Goal: Find specific page/section: Find specific page/section

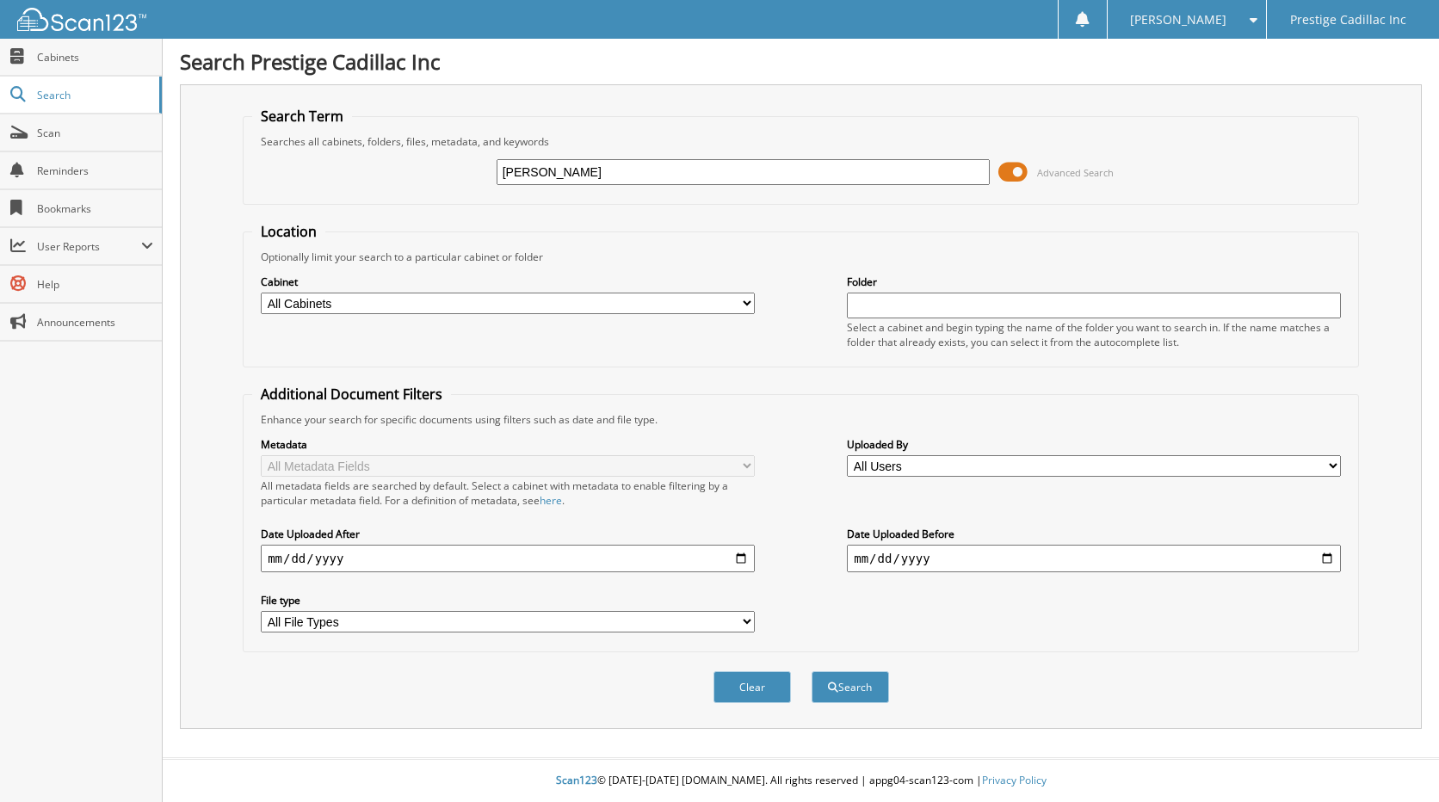
type input "[PERSON_NAME]"
click at [812, 671] on button "Search" at bounding box center [850, 687] width 77 height 32
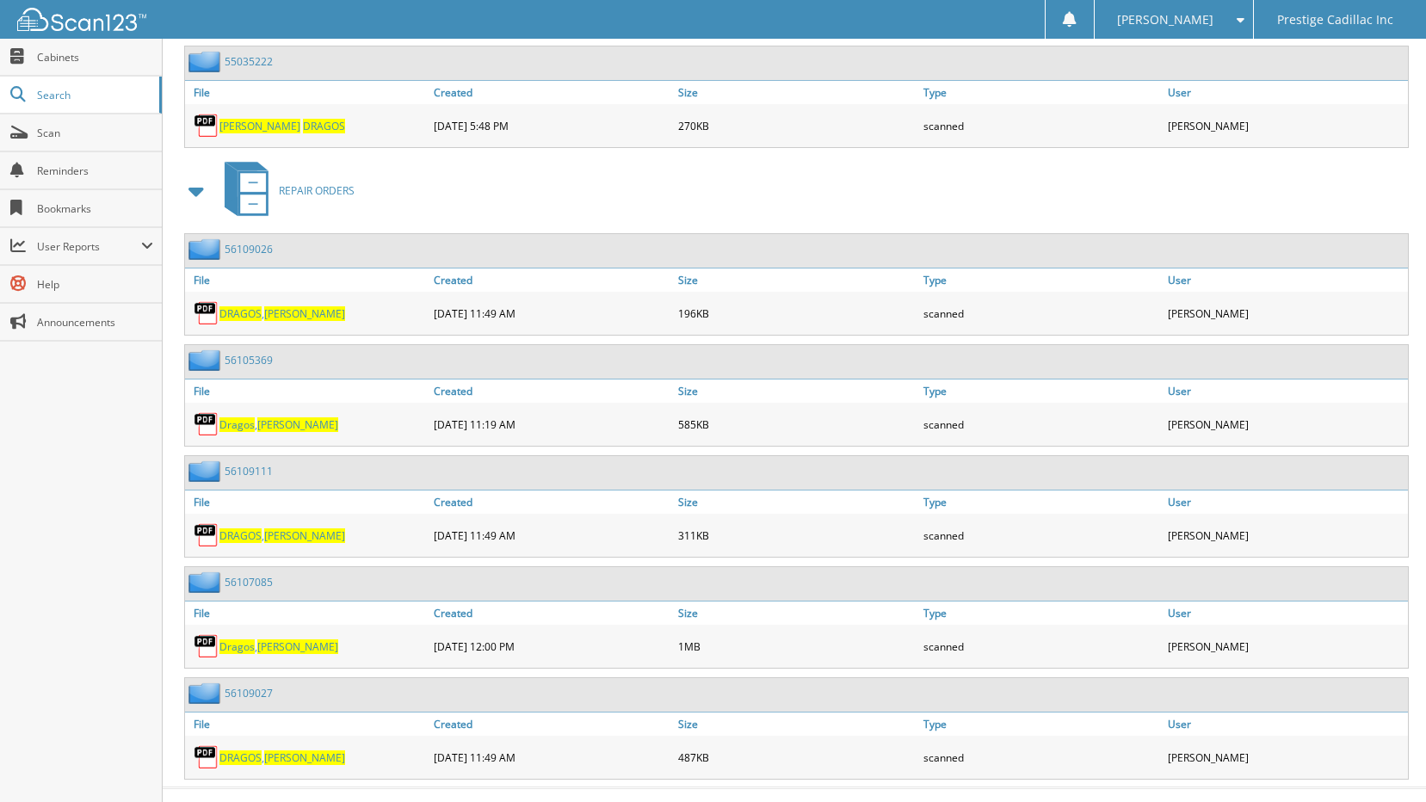
scroll to position [859, 0]
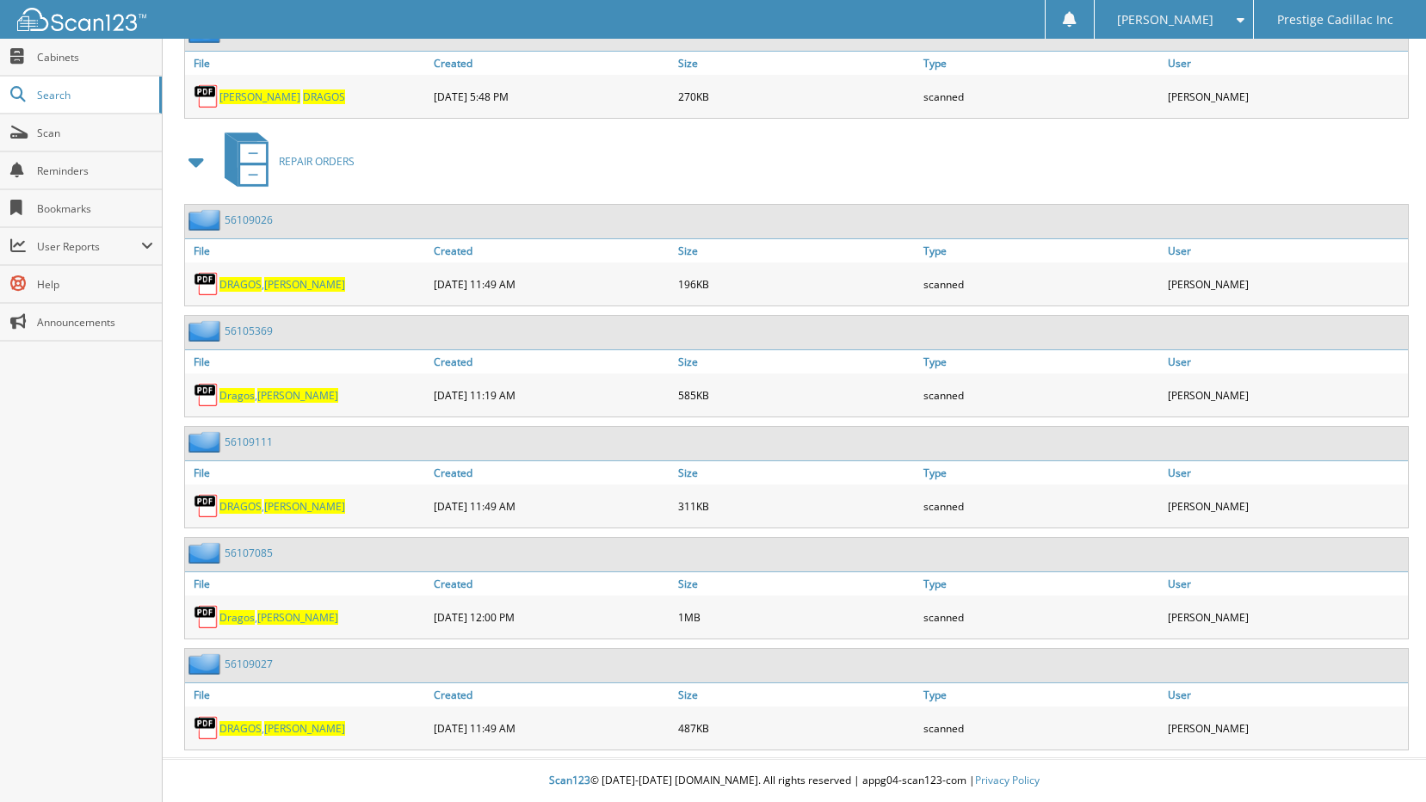
click at [260, 281] on span "DRAGOS" at bounding box center [240, 284] width 42 height 15
click at [260, 511] on span "DRAGOS" at bounding box center [240, 506] width 42 height 15
click at [258, 729] on span "DRAGOS" at bounding box center [240, 728] width 42 height 15
click at [269, 504] on span "[PERSON_NAME]" at bounding box center [304, 506] width 81 height 15
click at [280, 516] on div "DRAGOS , CYNTHIA" at bounding box center [307, 506] width 244 height 34
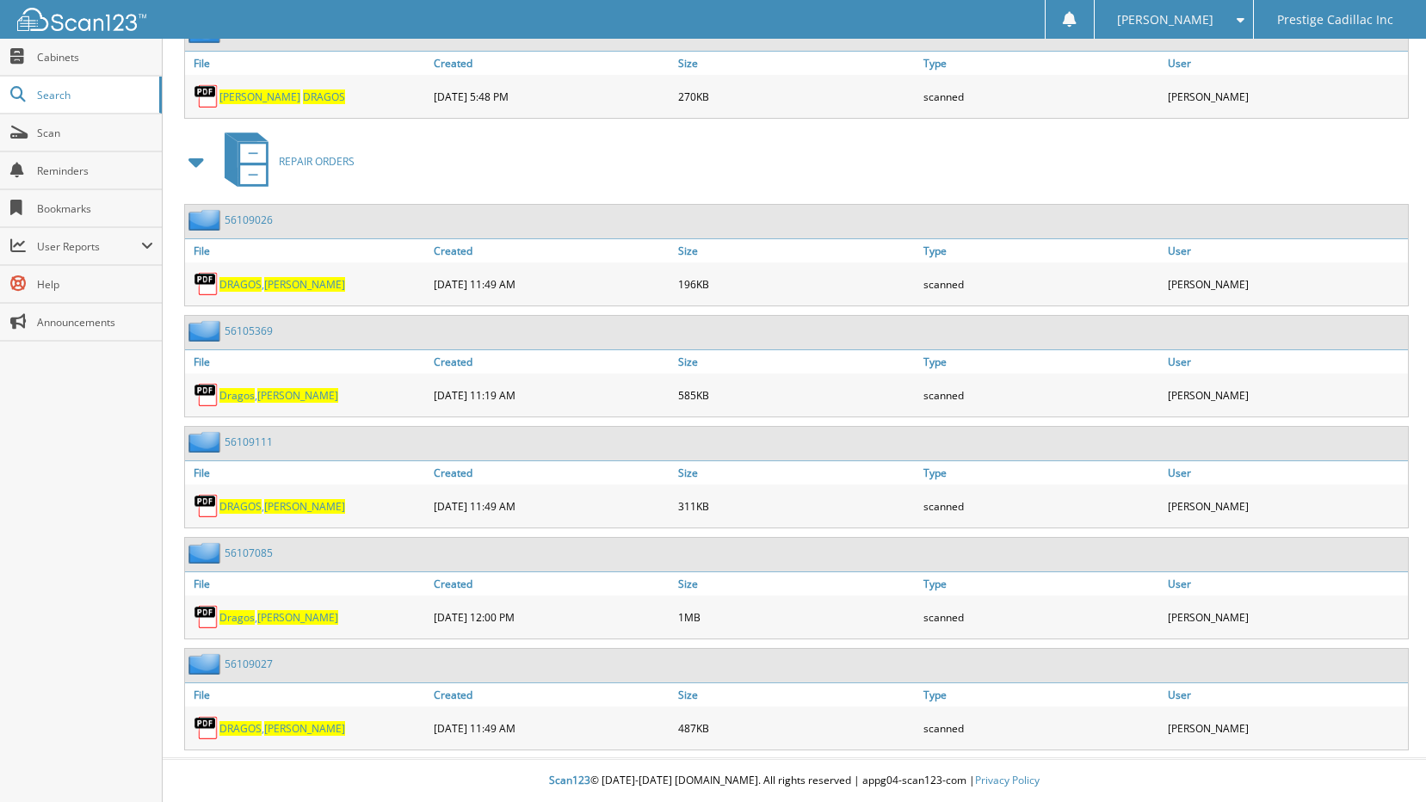
click at [283, 502] on span "[PERSON_NAME]" at bounding box center [304, 506] width 81 height 15
click at [294, 285] on span "[PERSON_NAME]" at bounding box center [304, 284] width 81 height 15
click at [280, 732] on span "[PERSON_NAME]" at bounding box center [304, 728] width 81 height 15
click at [264, 619] on span "[PERSON_NAME]" at bounding box center [297, 617] width 81 height 15
click at [260, 729] on span "DRAGOS" at bounding box center [240, 728] width 42 height 15
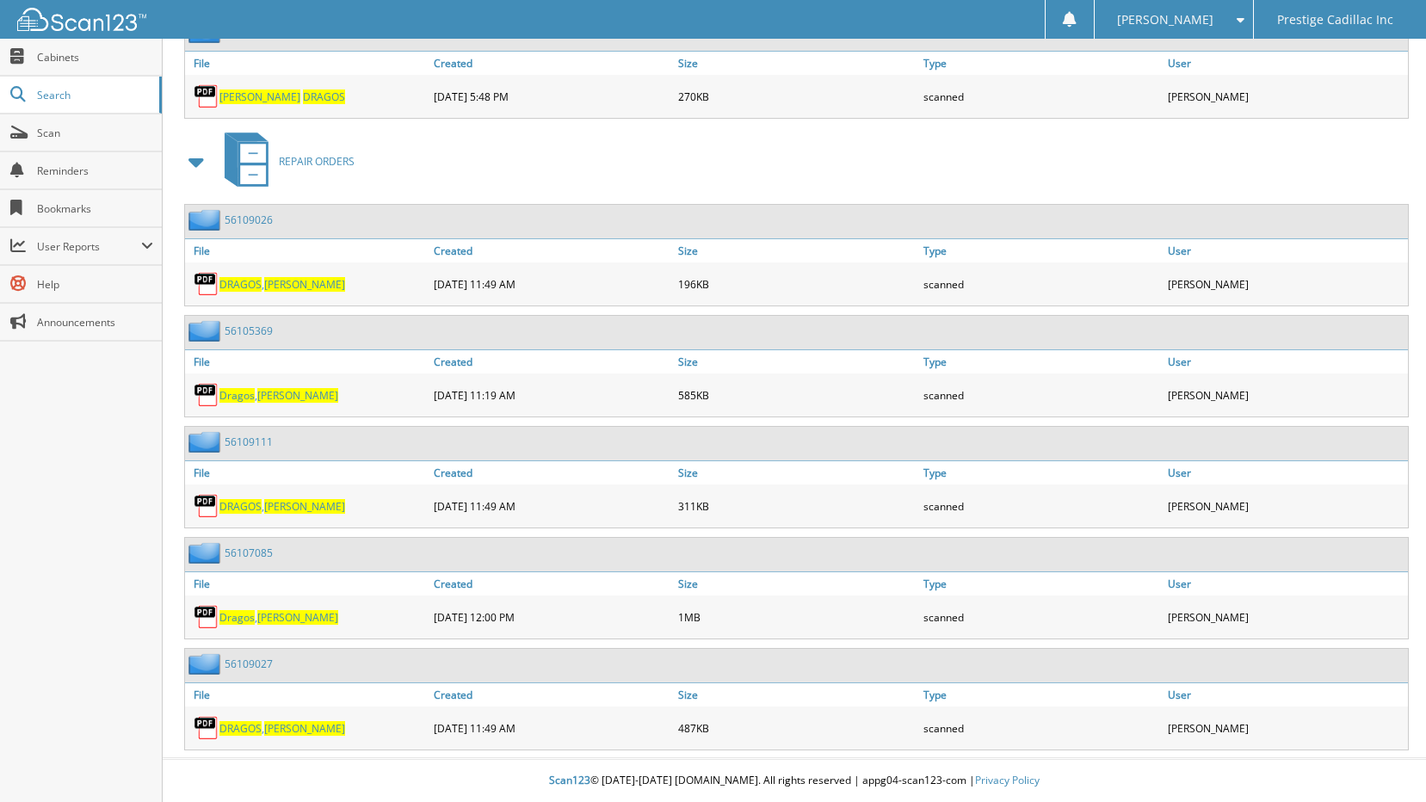
click at [282, 619] on span "[PERSON_NAME]" at bounding box center [297, 617] width 81 height 15
click at [273, 614] on span "[PERSON_NAME]" at bounding box center [297, 617] width 81 height 15
click at [234, 510] on span "DRAGOS" at bounding box center [240, 506] width 42 height 15
click at [289, 283] on span "[PERSON_NAME]" at bounding box center [304, 284] width 81 height 15
click at [273, 617] on span "[PERSON_NAME]" at bounding box center [297, 617] width 81 height 15
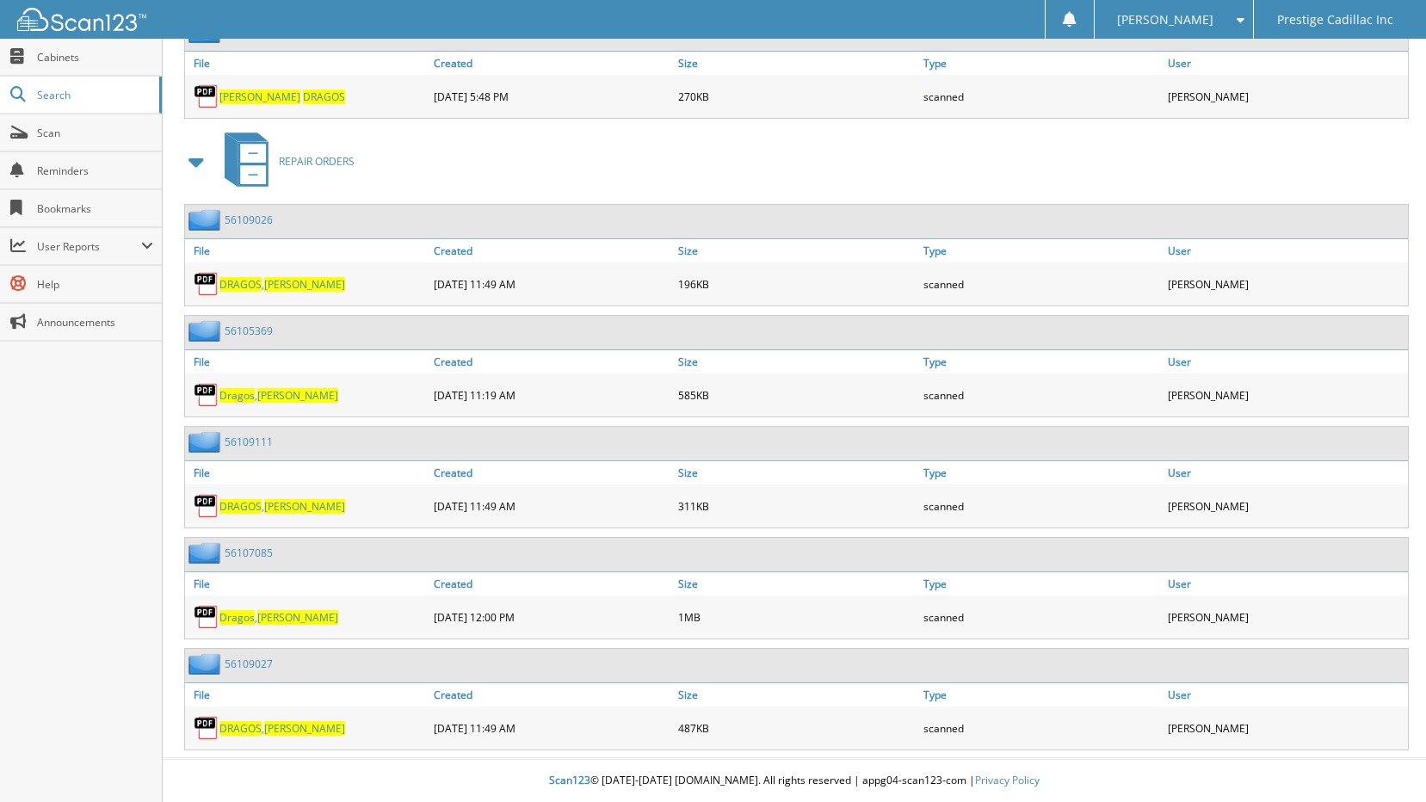
click at [257, 505] on span "DRAGOS" at bounding box center [240, 506] width 42 height 15
click at [277, 731] on span "[PERSON_NAME]" at bounding box center [304, 728] width 81 height 15
click at [254, 502] on span "DRAGOS" at bounding box center [240, 506] width 42 height 15
click at [269, 503] on span "[PERSON_NAME]" at bounding box center [304, 506] width 81 height 15
click at [282, 277] on span "[PERSON_NAME]" at bounding box center [304, 284] width 81 height 15
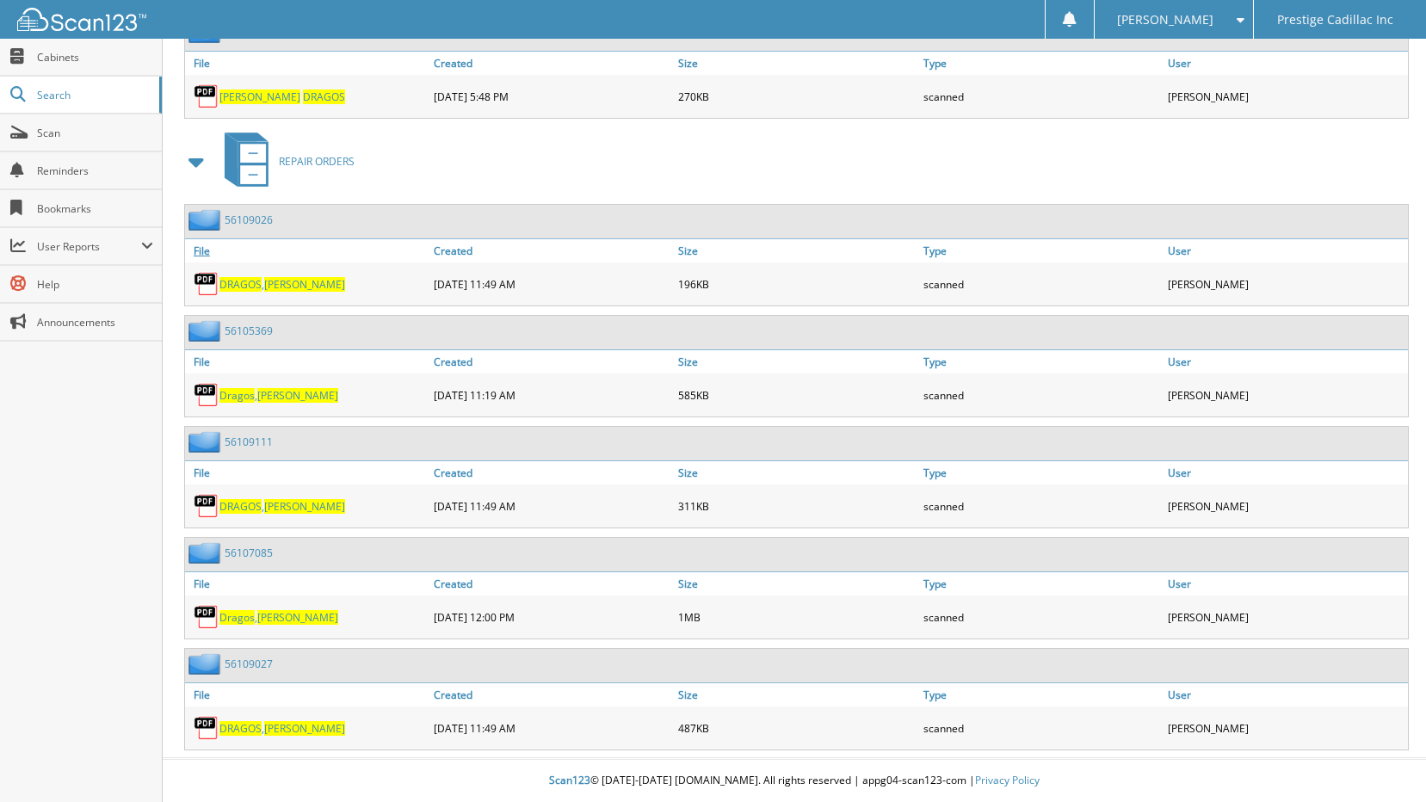
scroll to position [773, 0]
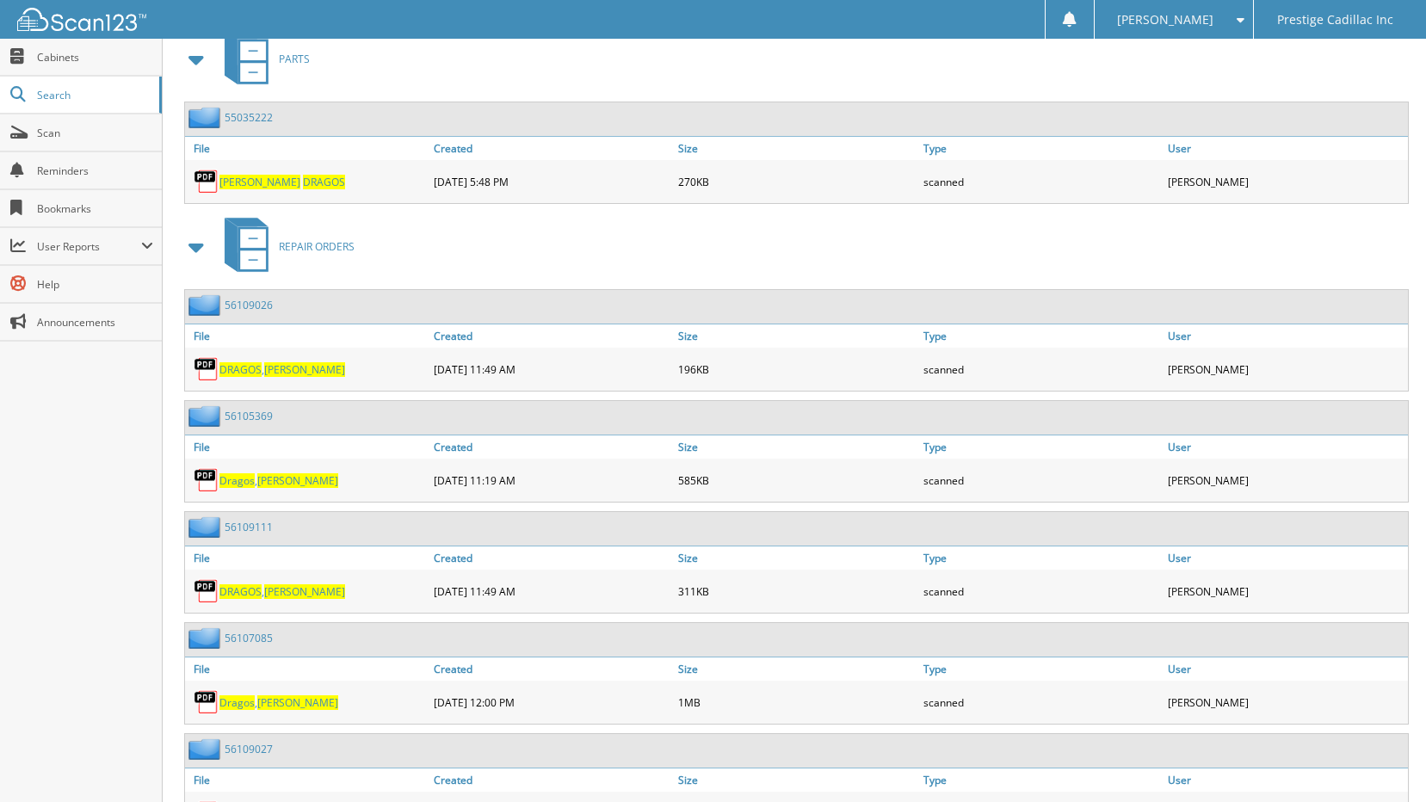
click at [303, 184] on span "DRAGOS" at bounding box center [324, 182] width 42 height 15
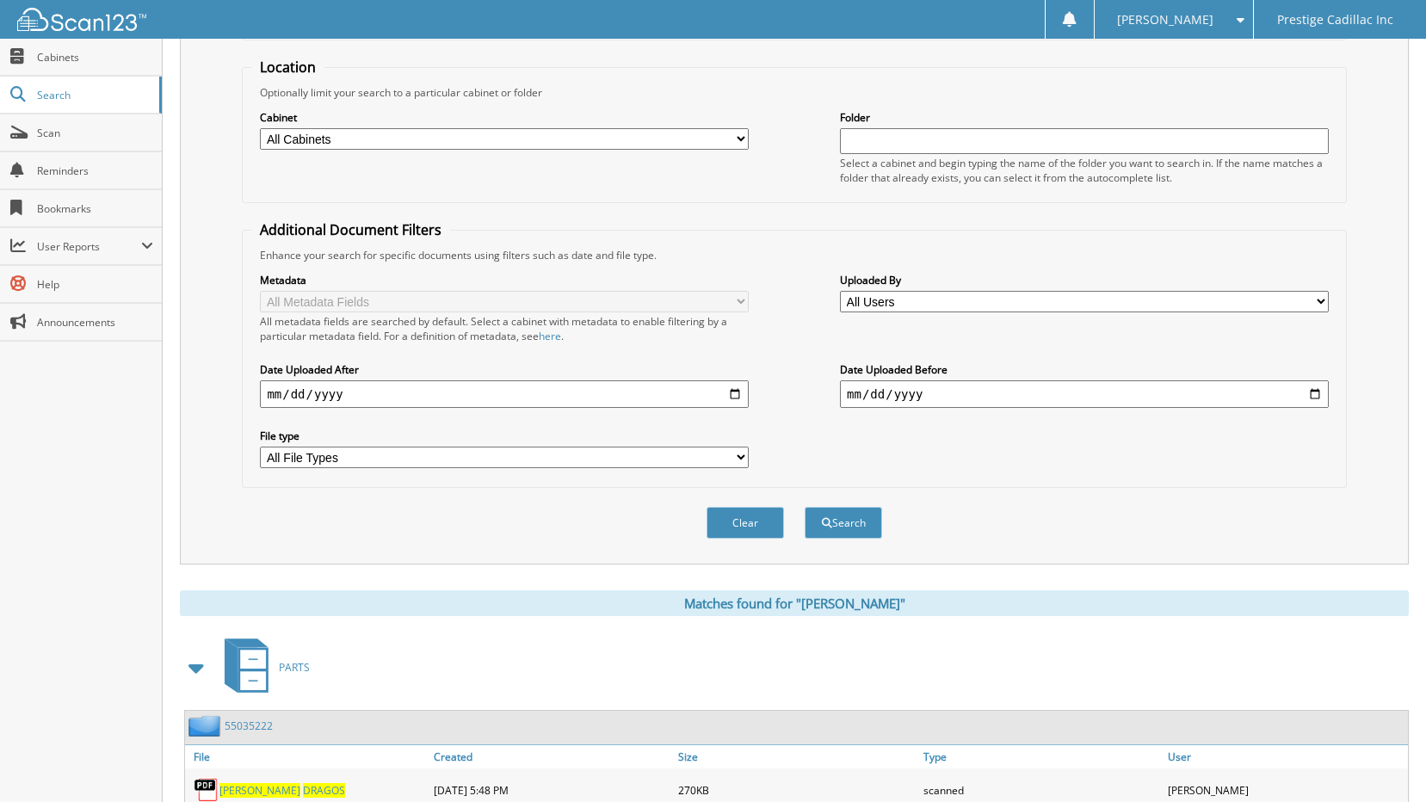
scroll to position [0, 0]
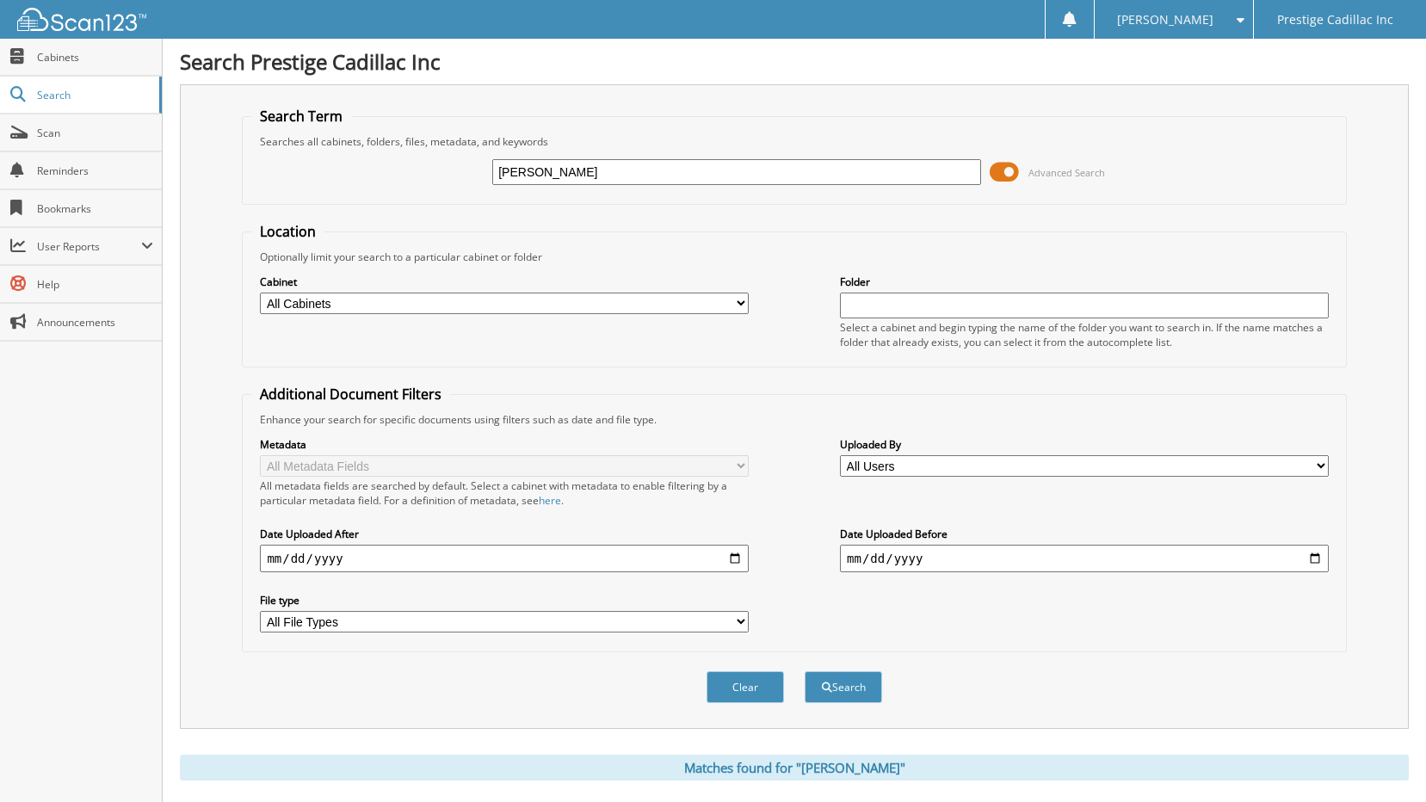
click at [621, 310] on select "All Cabinets 2017 ACCOUNTS PAYABLE CUSTOMER PAYMENTS DEALS PARTS RENTAL AGREEME…" at bounding box center [504, 304] width 489 height 22
select select "11460"
click at [260, 293] on select "All Cabinets 2017 ACCOUNTS PAYABLE CUSTOMER PAYMENTS DEALS PARTS RENTAL AGREEME…" at bounding box center [504, 304] width 489 height 22
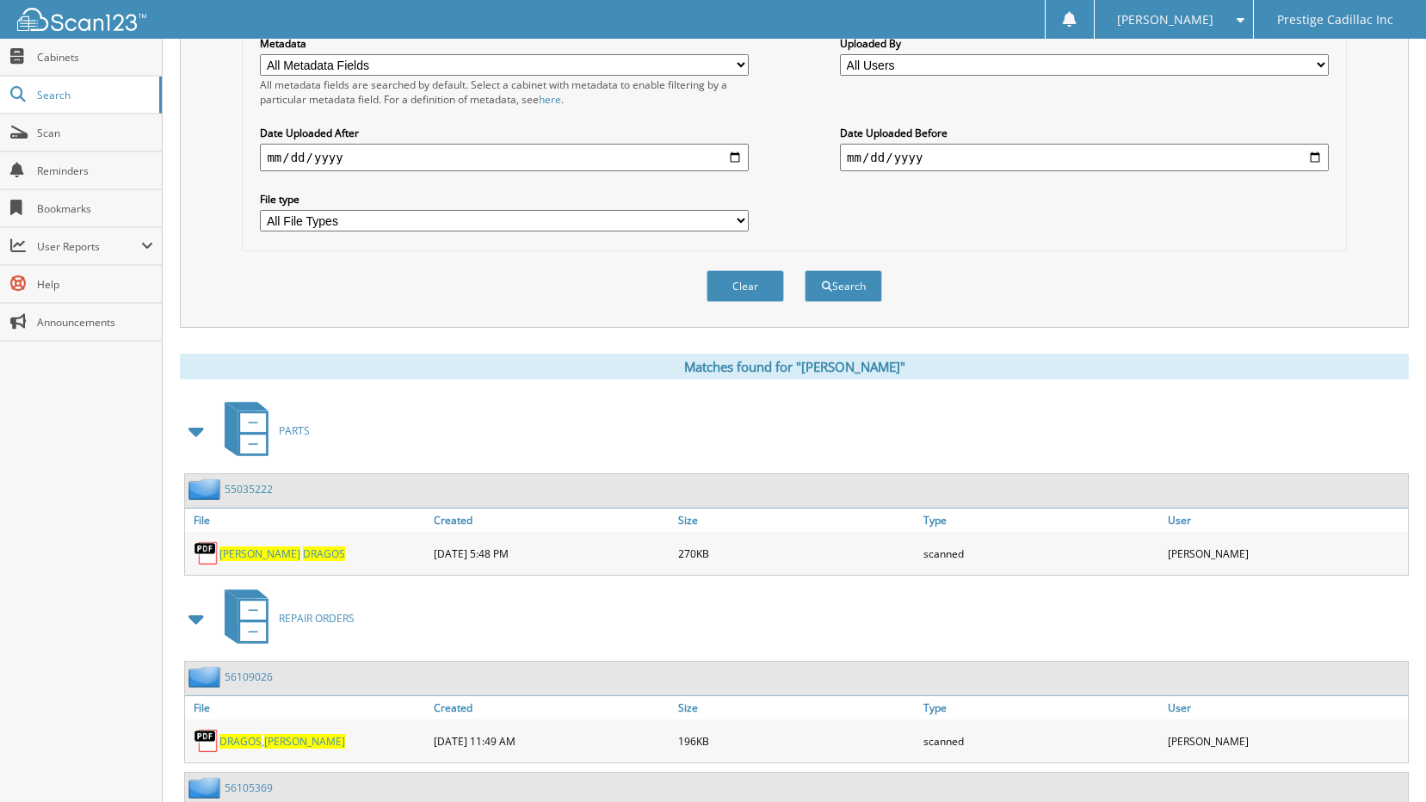
scroll to position [172, 0]
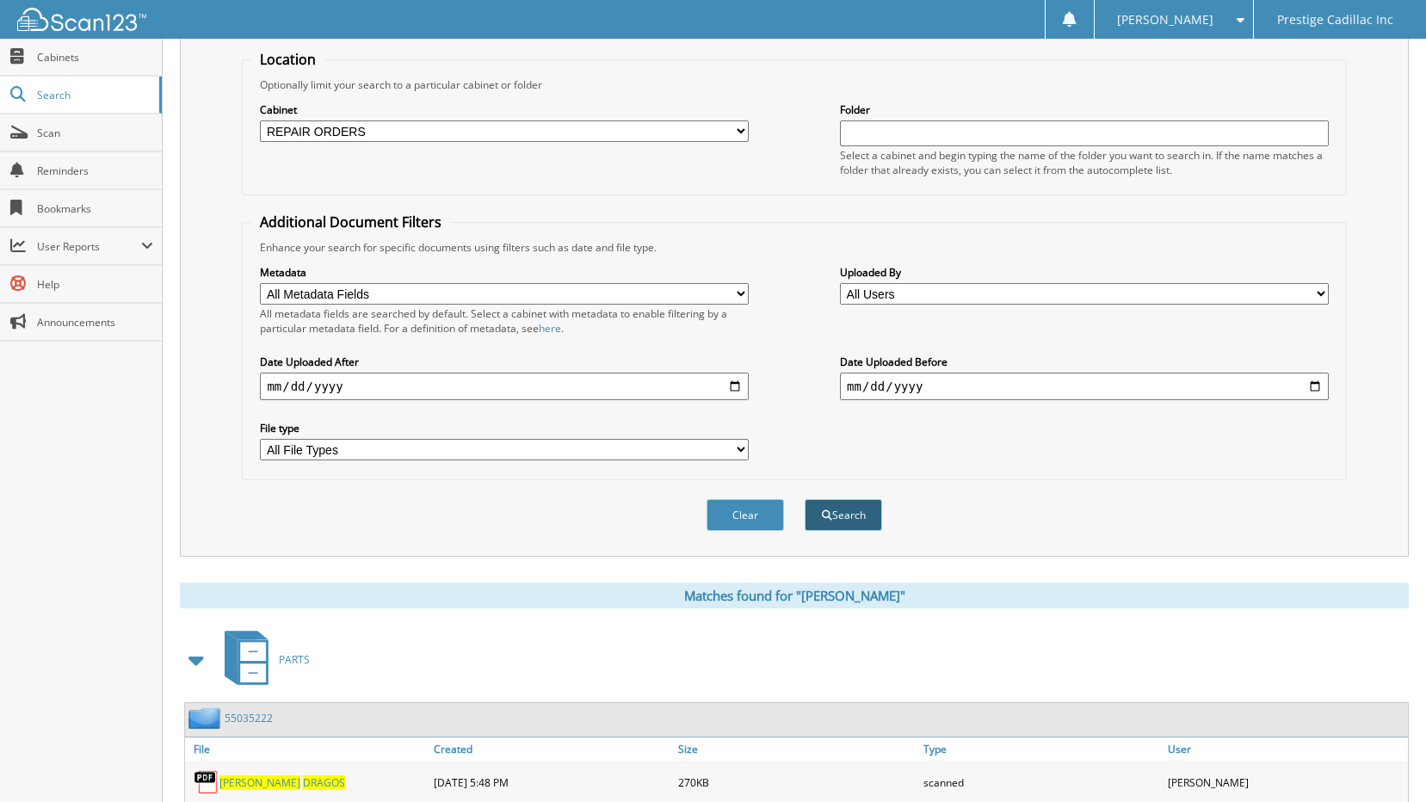
click at [838, 509] on button "Search" at bounding box center [843, 515] width 77 height 32
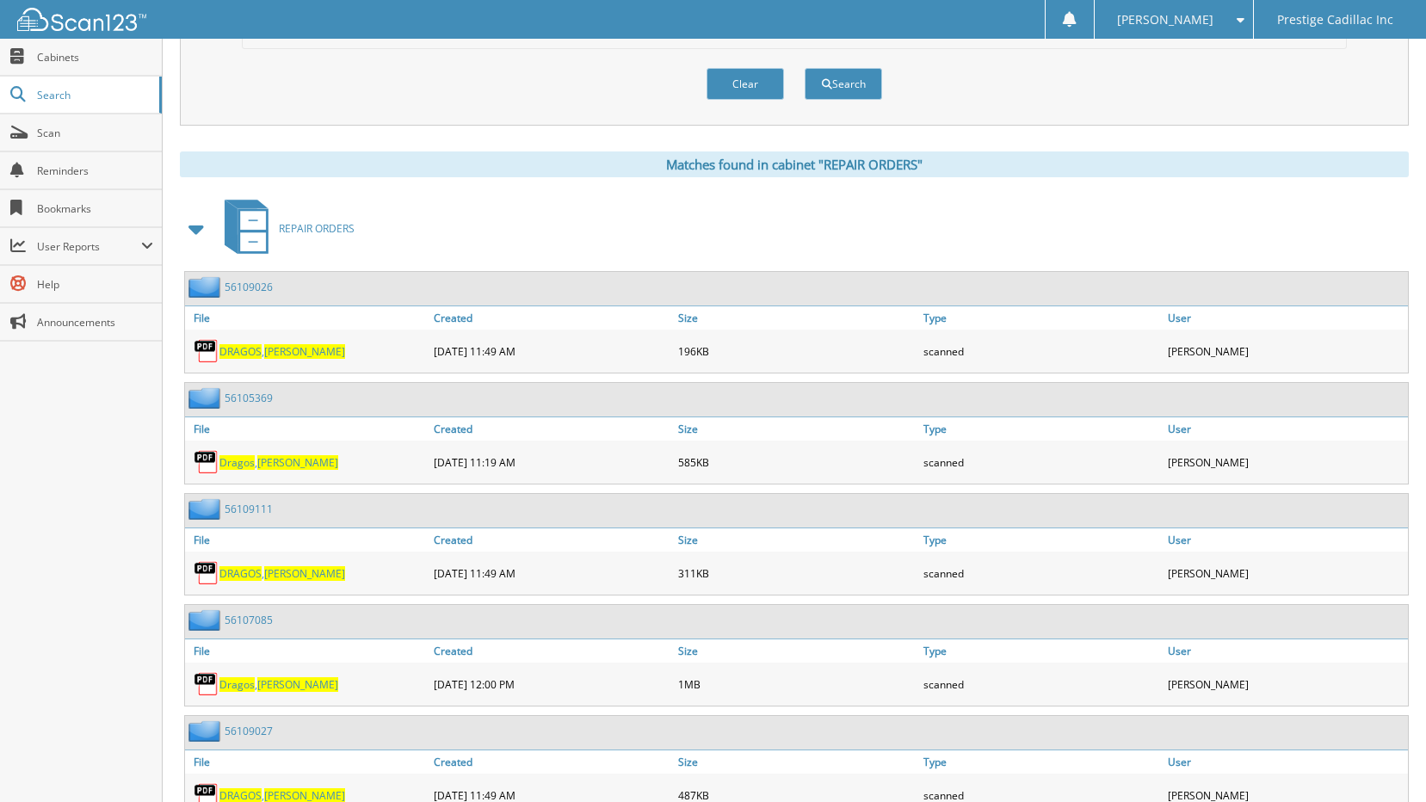
scroll to position [671, 0]
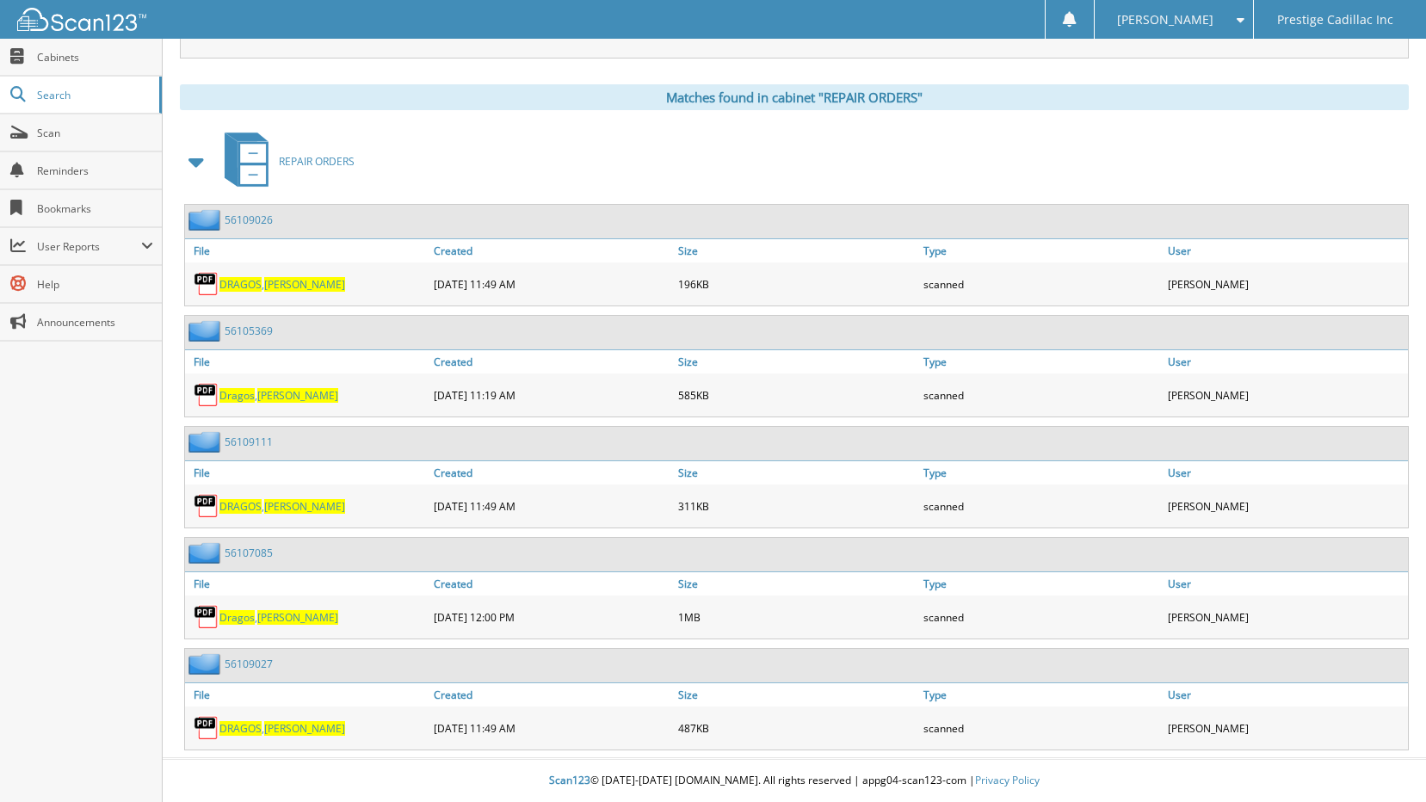
click at [383, 480] on link "File" at bounding box center [307, 472] width 244 height 23
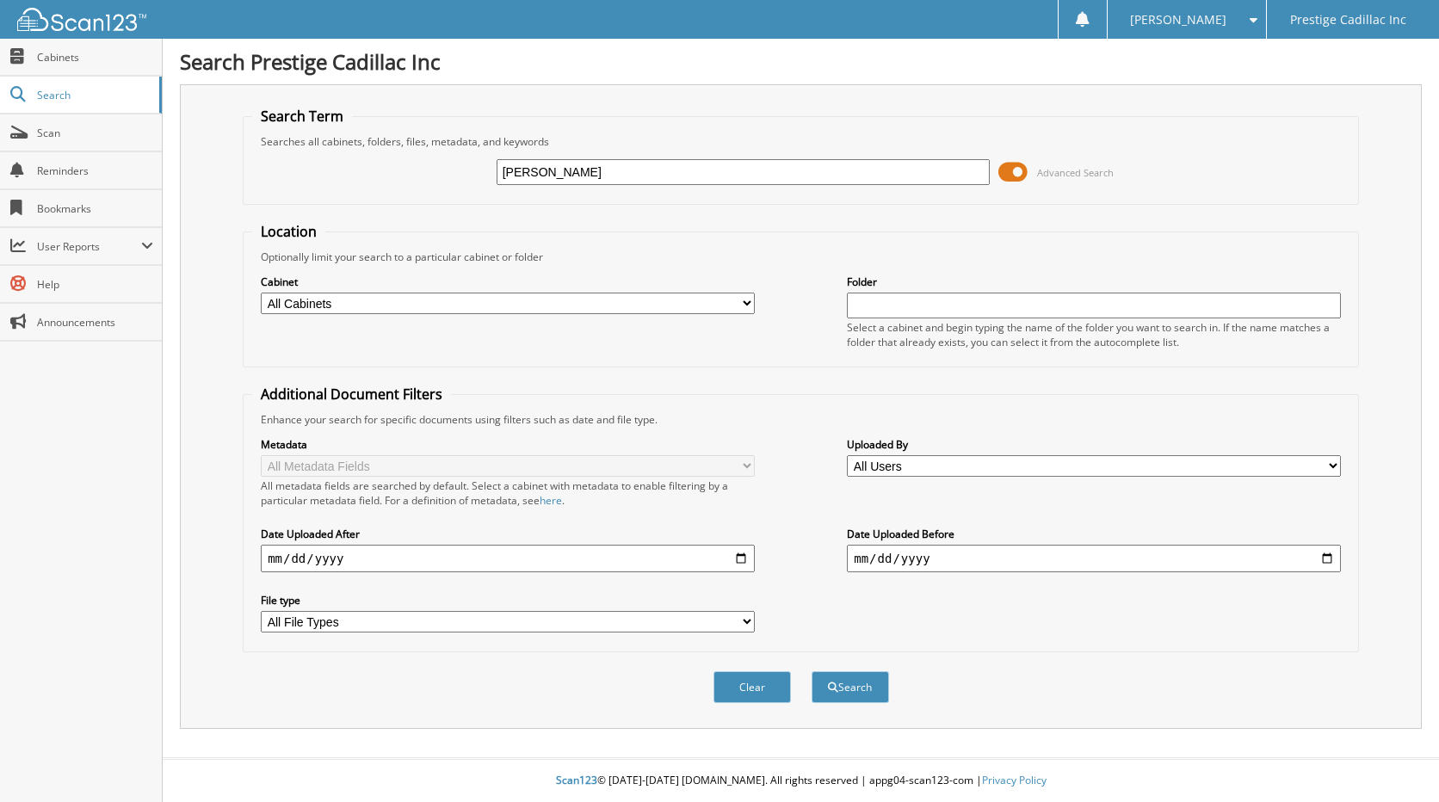
type input "[PERSON_NAME]"
click at [812, 671] on button "Search" at bounding box center [850, 687] width 77 height 32
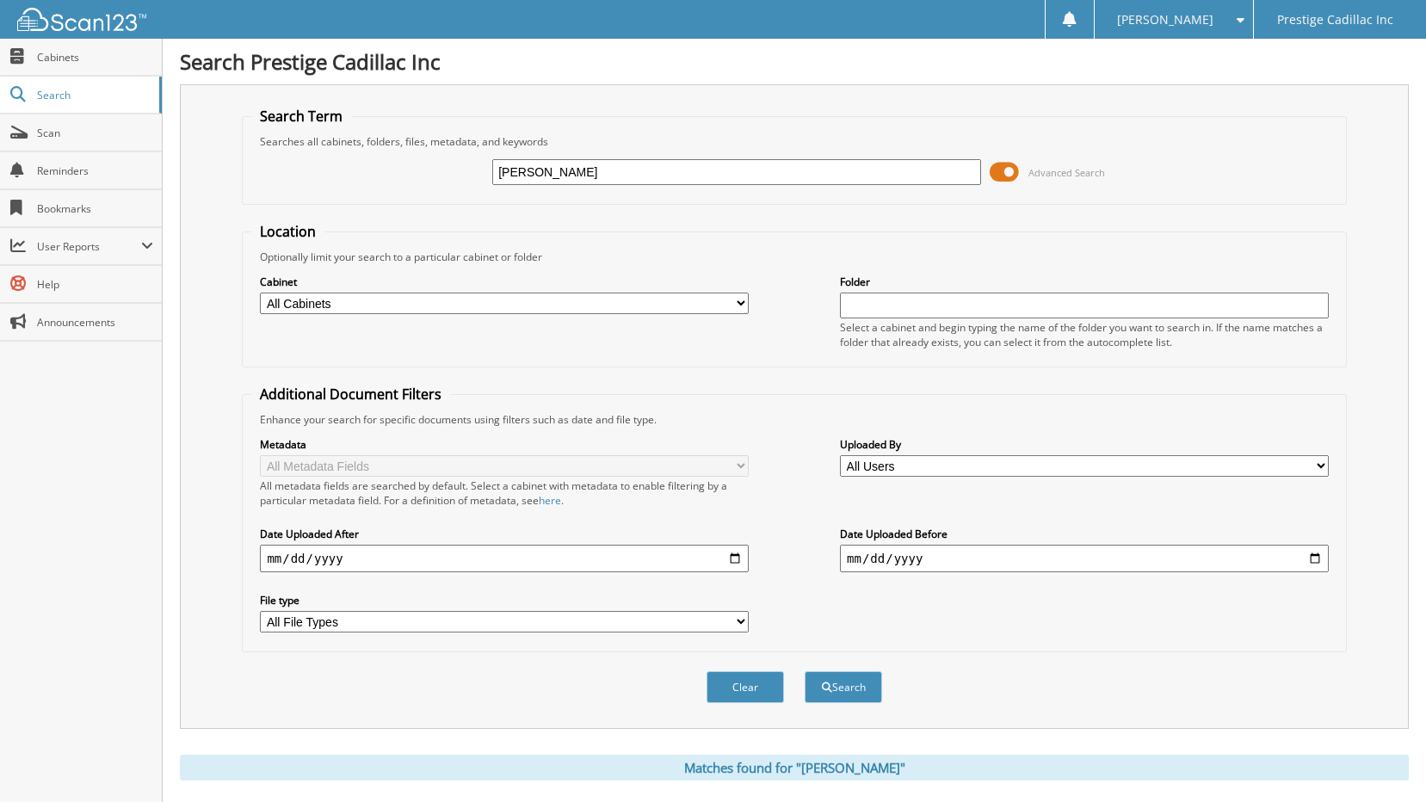
click at [369, 310] on select "All Cabinets 2017 ACCOUNTS PAYABLE CUSTOMER PAYMENTS DEALS PARTS RENTAL AGREEME…" at bounding box center [504, 304] width 489 height 22
select select "11460"
click at [260, 293] on select "All Cabinets 2017 ACCOUNTS PAYABLE CUSTOMER PAYMENTS DEALS PARTS RENTAL AGREEME…" at bounding box center [504, 304] width 489 height 22
click at [850, 689] on button "Search" at bounding box center [843, 687] width 77 height 32
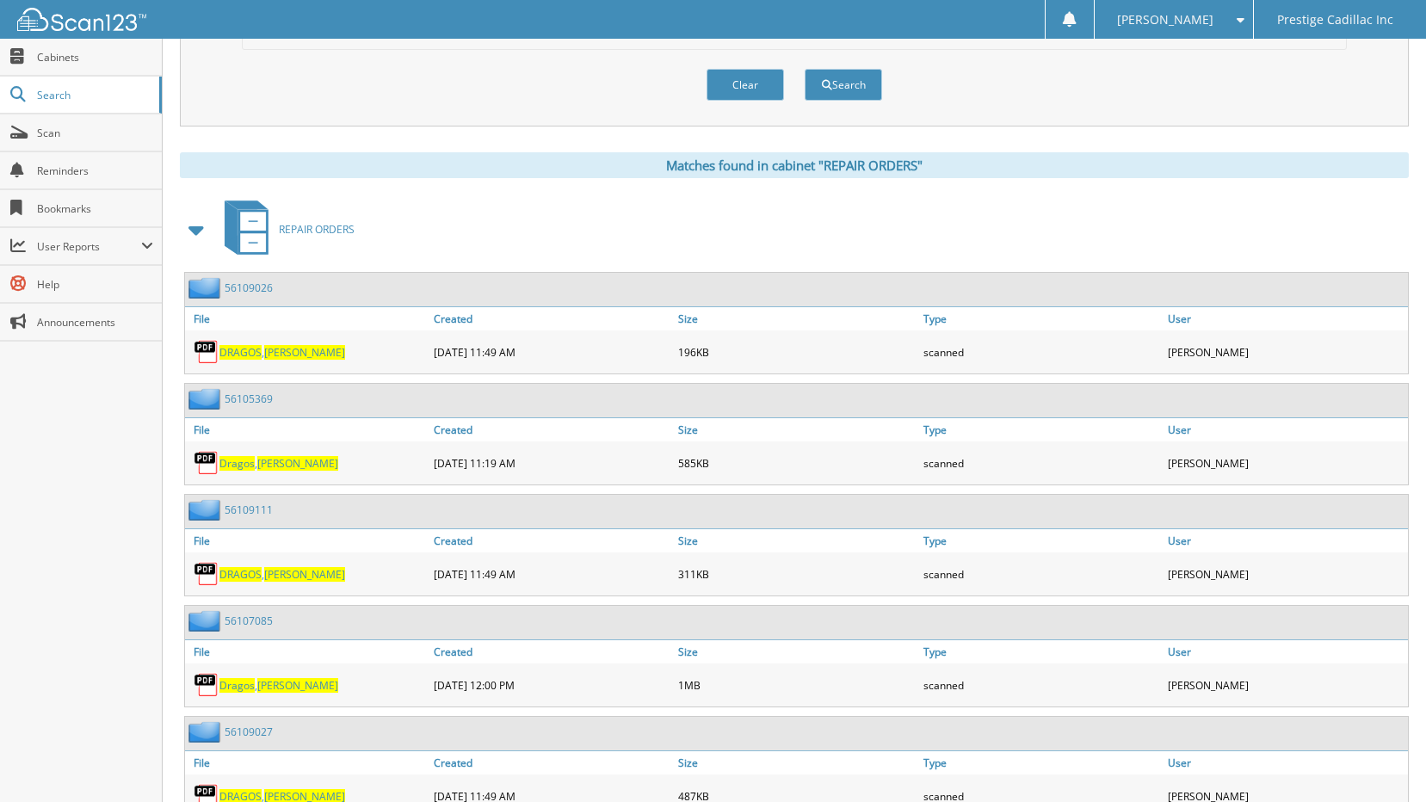
scroll to position [671, 0]
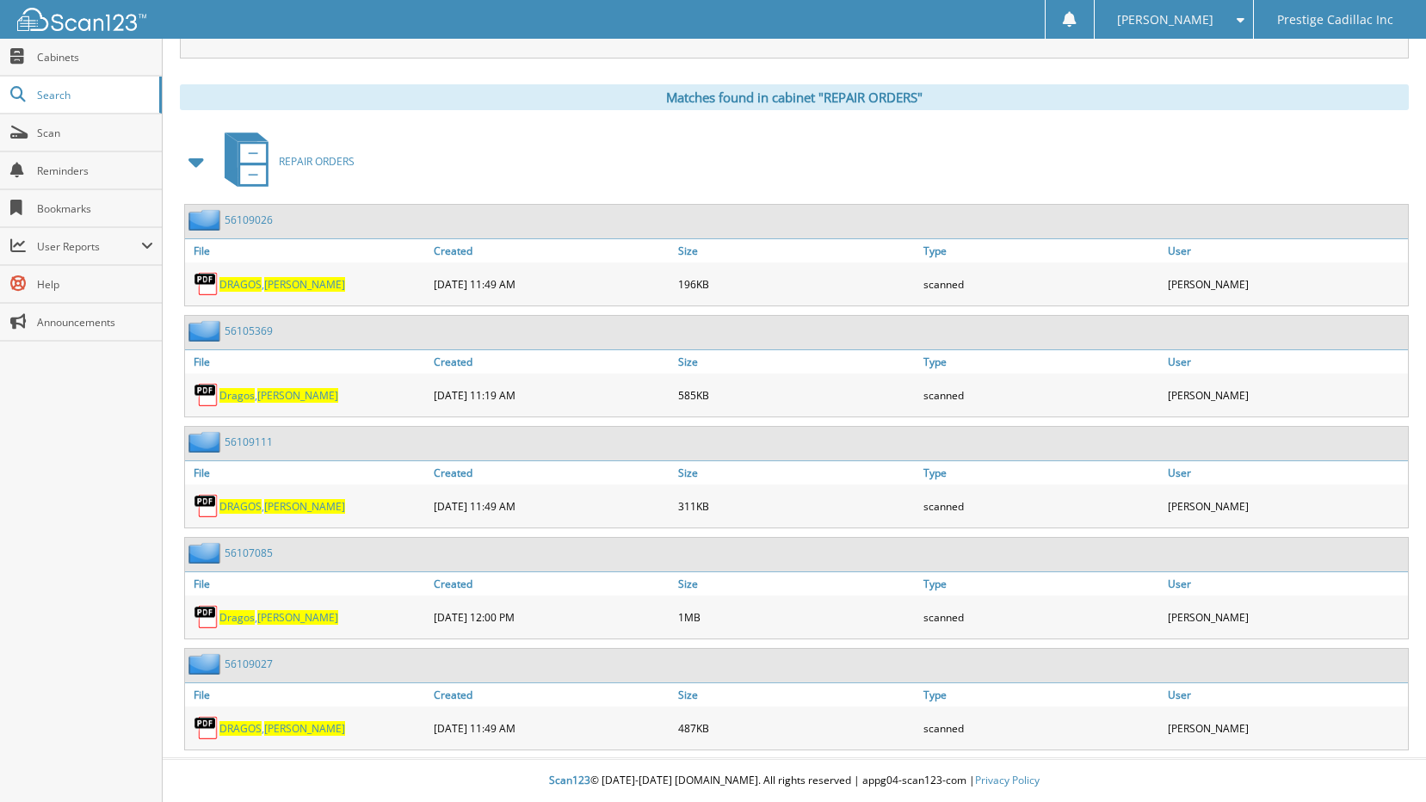
click at [250, 282] on span "DRAGOS" at bounding box center [240, 284] width 42 height 15
click at [253, 395] on span "Dragos" at bounding box center [236, 395] width 35 height 15
click at [284, 503] on span "[PERSON_NAME]" at bounding box center [304, 506] width 81 height 15
click at [275, 621] on span "[PERSON_NAME]" at bounding box center [297, 617] width 81 height 15
click at [40, 141] on link "Scan" at bounding box center [81, 132] width 162 height 37
